Goal: Navigation & Orientation: Locate item on page

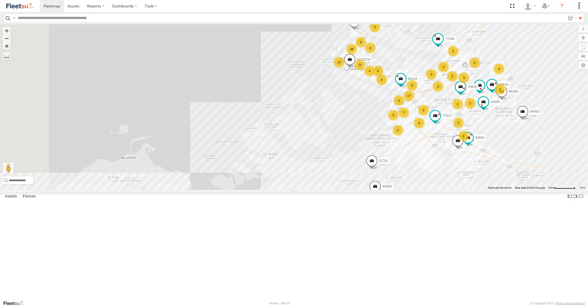
drag, startPoint x: 376, startPoint y: 159, endPoint x: 337, endPoint y: 151, distance: 40.0
click at [343, 153] on div "16884/T 93598 93668 70594 88129 93586-auh 93671 73405 /R 96450 69075 43689 9365…" at bounding box center [294, 106] width 588 height 165
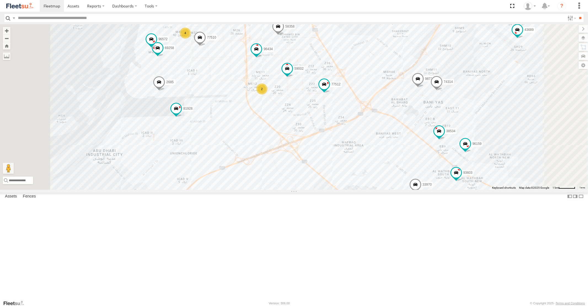
drag, startPoint x: 416, startPoint y: 165, endPoint x: 398, endPoint y: 154, distance: 21.2
click at [399, 155] on div "16884/T 93598 93668 70594 88129 93586-auh 93671 73405 /R 96450 69075 43689 9365…" at bounding box center [294, 106] width 588 height 165
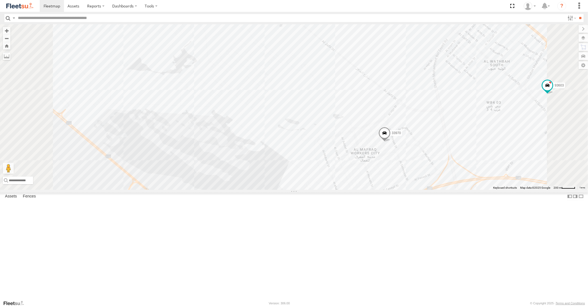
click at [391, 142] on span at bounding box center [385, 134] width 12 height 15
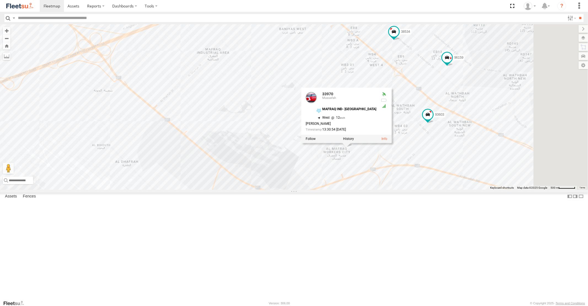
drag, startPoint x: 459, startPoint y: 211, endPoint x: 365, endPoint y: 195, distance: 95.1
click at [377, 190] on div "16884/T 93598 93668 70594 88129 93586-auh 93671 73405 /R 96450 69075 43689 9365…" at bounding box center [294, 106] width 588 height 165
